Goal: Navigation & Orientation: Find specific page/section

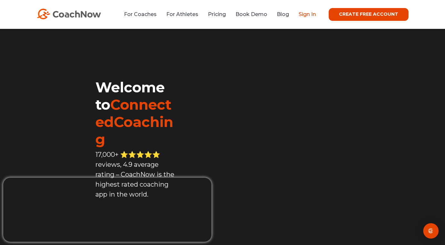
click at [313, 16] on link "Sign In" at bounding box center [307, 14] width 17 height 6
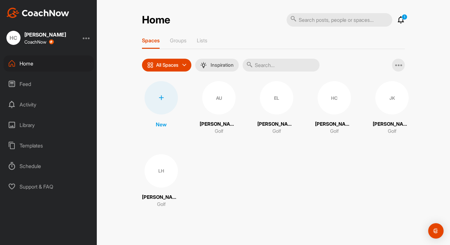
click at [159, 175] on div "LH" at bounding box center [160, 170] width 33 height 33
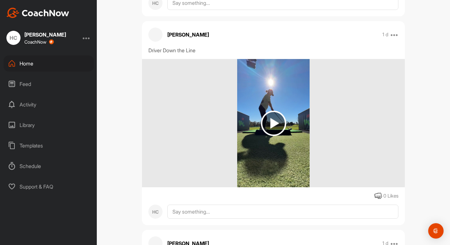
scroll to position [255, 0]
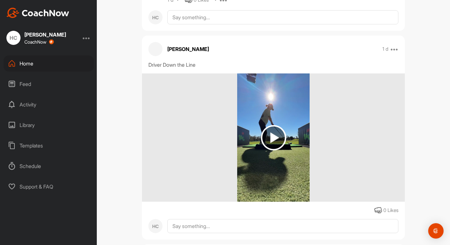
click at [272, 136] on img at bounding box center [273, 137] width 25 height 25
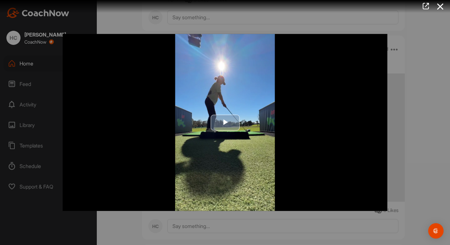
click at [225, 122] on span "Video Player" at bounding box center [225, 122] width 0 height 0
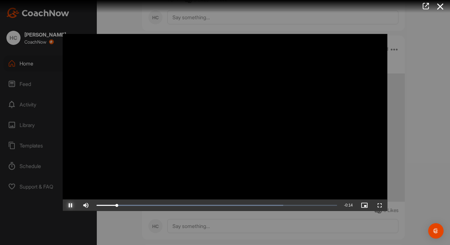
click at [71, 205] on span "Video Player" at bounding box center [70, 205] width 15 height 0
click at [70, 205] on span "Video Player" at bounding box center [70, 205] width 15 height 0
click at [435, 231] on img "Open Intercom Messenger" at bounding box center [435, 230] width 8 height 8
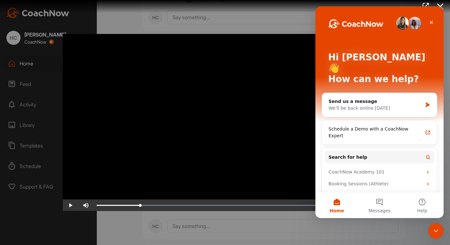
scroll to position [0, 0]
click at [430, 22] on icon "Close" at bounding box center [431, 22] width 5 height 5
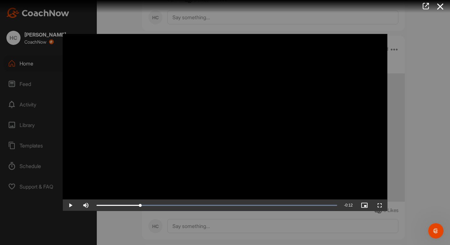
click at [220, 122] on video "Video Player" at bounding box center [225, 122] width 324 height 177
drag, startPoint x: 153, startPoint y: 202, endPoint x: 218, endPoint y: 206, distance: 65.1
click at [218, 206] on div "Loaded : 100.00% 0:07 0:07" at bounding box center [217, 205] width 247 height 12
click at [439, 8] on icon at bounding box center [440, 7] width 15 height 12
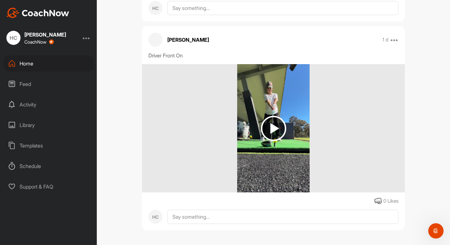
scroll to position [478, 0]
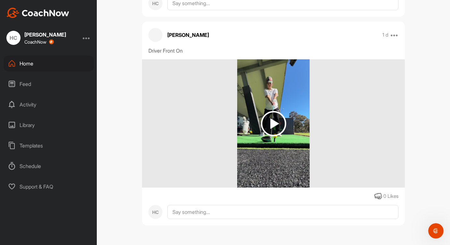
click at [270, 124] on img at bounding box center [273, 123] width 25 height 25
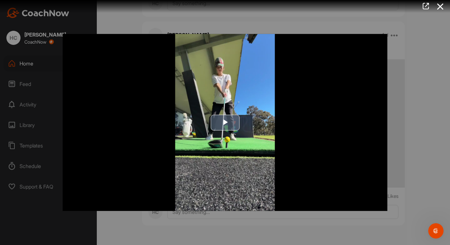
click at [225, 122] on span "Video Player" at bounding box center [225, 122] width 0 height 0
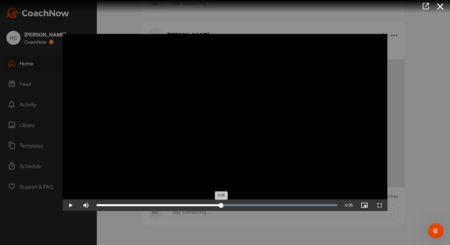
drag, startPoint x: 122, startPoint y: 205, endPoint x: 222, endPoint y: 210, distance: 99.4
click at [222, 210] on div "Loaded : 100.00% 0:06 0:06" at bounding box center [217, 205] width 247 height 12
click at [445, 6] on icon at bounding box center [440, 7] width 15 height 12
